Goal: Navigation & Orientation: Find specific page/section

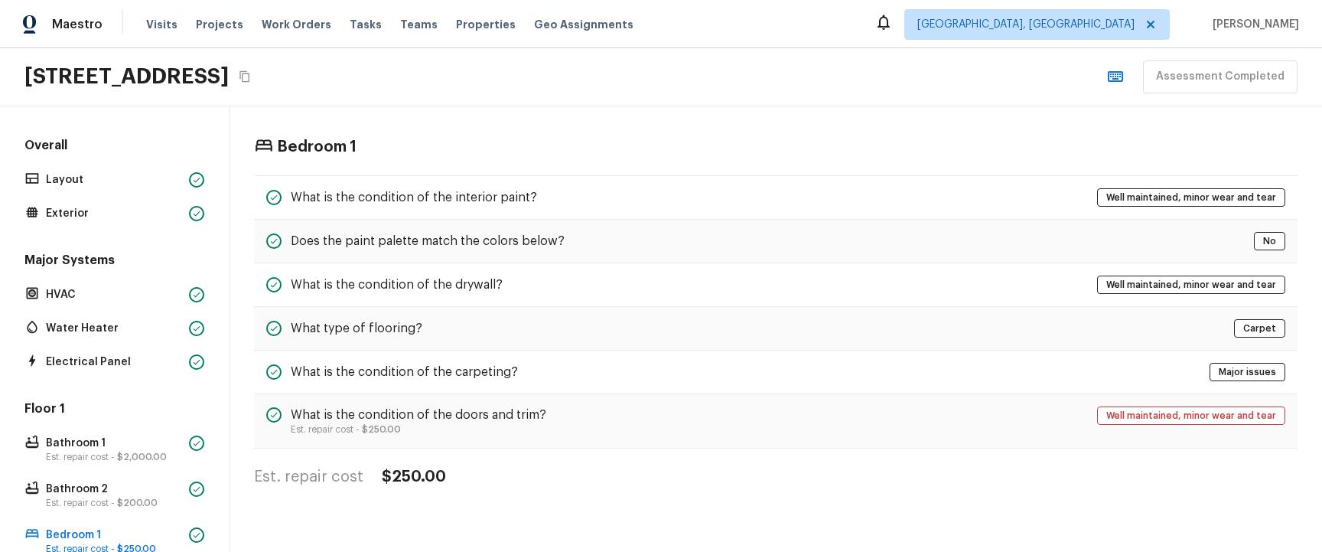
scroll to position [321, 0]
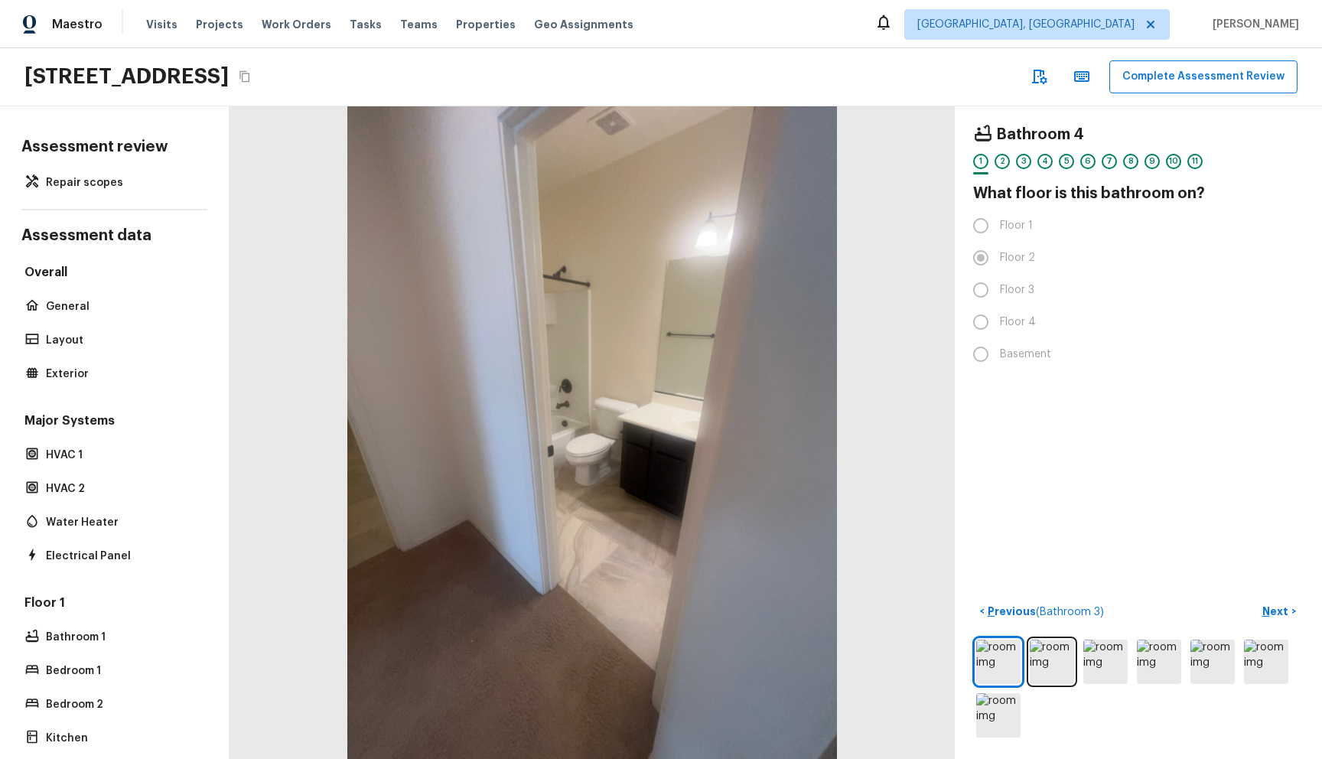
scroll to position [405, 0]
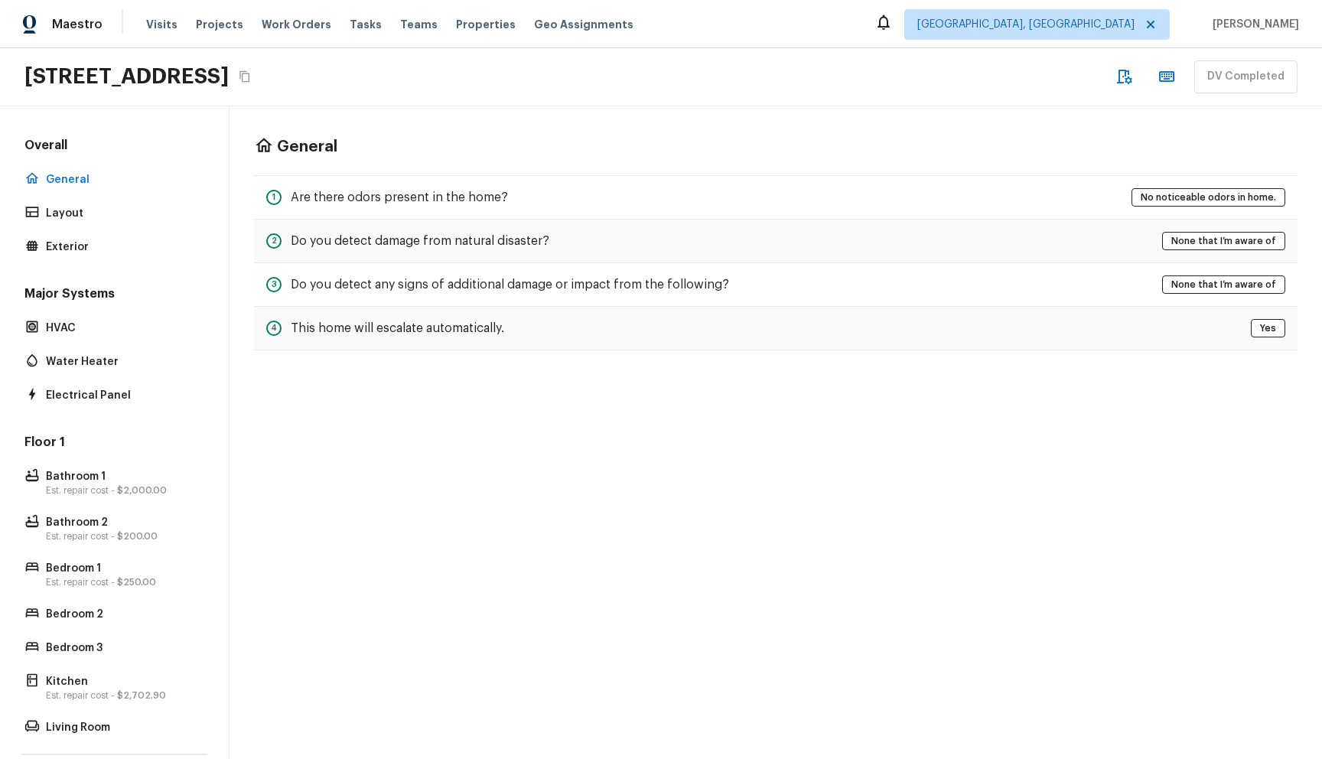
scroll to position [111, 0]
